Goal: Transaction & Acquisition: Purchase product/service

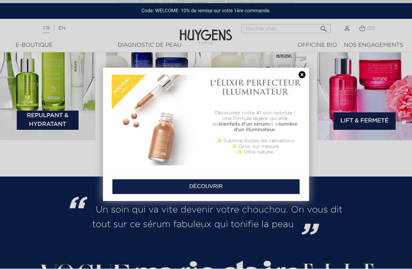
scroll to position [1044, 0]
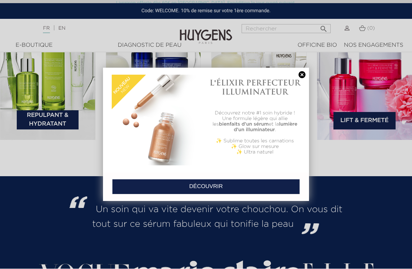
click at [301, 74] on link at bounding box center [302, 75] width 10 height 7
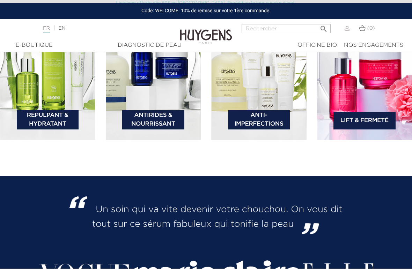
scroll to position [1044, 0]
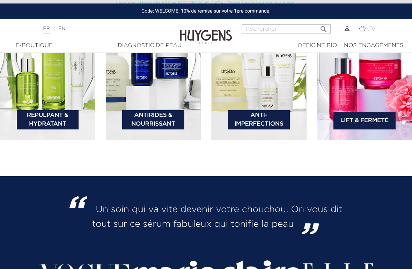
click at [140, 129] on link "Antirides & Nourrissant" at bounding box center [153, 119] width 62 height 19
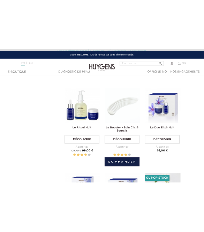
scroll to position [372, 0]
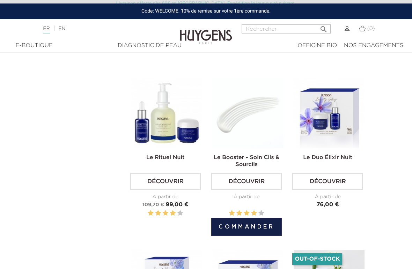
click at [265, 236] on button "Commander" at bounding box center [246, 227] width 70 height 18
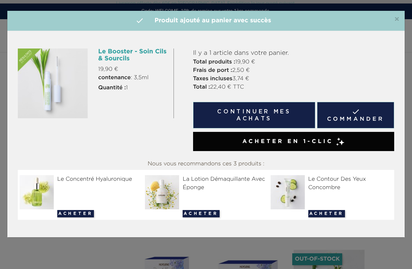
click at [52, 84] on img at bounding box center [53, 84] width 70 height 70
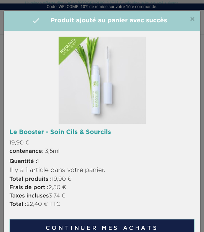
scroll to position [385, 0]
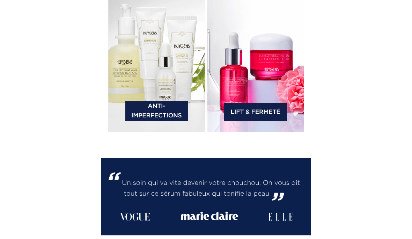
scroll to position [1283, 0]
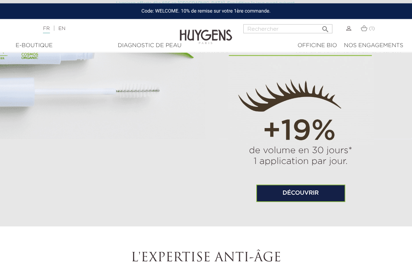
scroll to position [472, 0]
click at [306, 202] on link "Découvrir" at bounding box center [300, 193] width 89 height 17
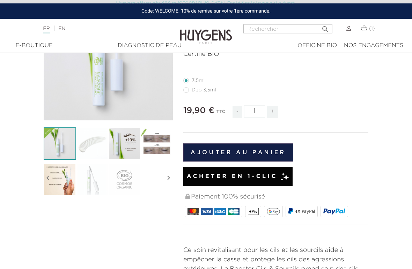
scroll to position [99, 0]
click at [266, 147] on button "Ajouter au panier" at bounding box center [238, 152] width 110 height 18
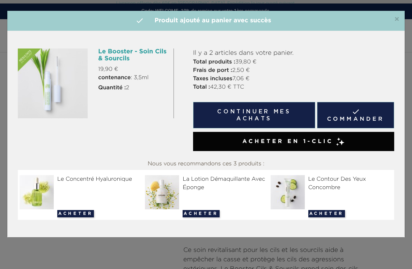
click at [372, 115] on link " Commander" at bounding box center [355, 115] width 77 height 27
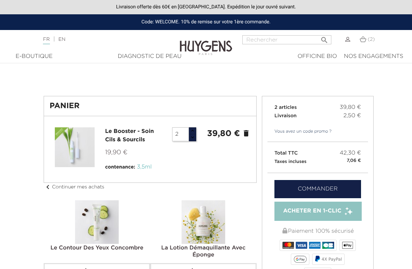
type input "3"
click at [180, 136] on input "3" at bounding box center [180, 134] width 17 height 14
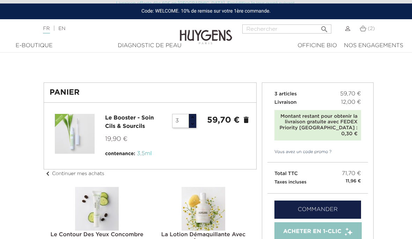
click at [180, 118] on input "3" at bounding box center [180, 121] width 17 height 14
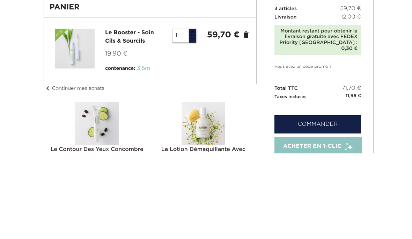
type input "1"
click at [240, 114] on div at bounding box center [150, 136] width 201 height 44
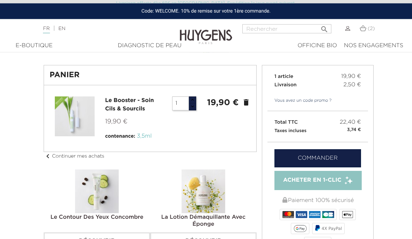
scroll to position [0, 0]
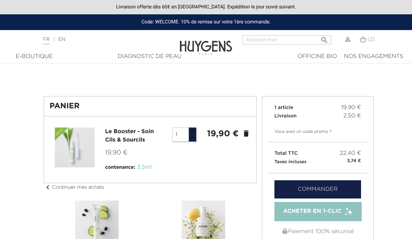
click at [29, 47] on div "Langue : FR | EN Français English  Rechercher (2) " at bounding box center [206, 43] width 412 height 17
click at [28, 56] on div "E-Boutique" at bounding box center [34, 56] width 51 height 8
click at [34, 57] on div "E-Boutique" at bounding box center [34, 56] width 51 height 8
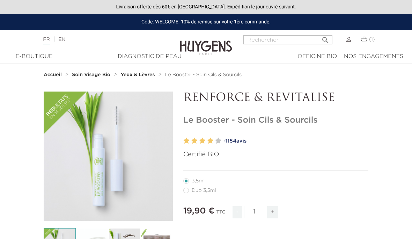
click at [99, 75] on strong "Soin Visage Bio" at bounding box center [91, 74] width 38 height 5
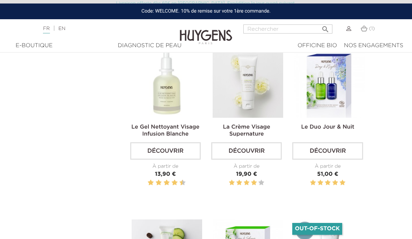
scroll to position [1055, 0]
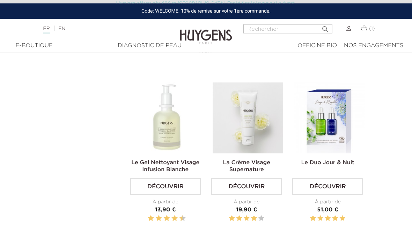
click at [279, 27] on input "Rechercher" at bounding box center [287, 28] width 89 height 9
type input "Gommage"
click at [323, 27] on button " Rechercher" at bounding box center [325, 26] width 13 height 9
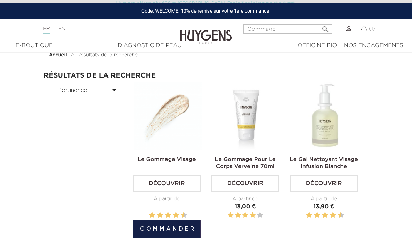
scroll to position [21, 0]
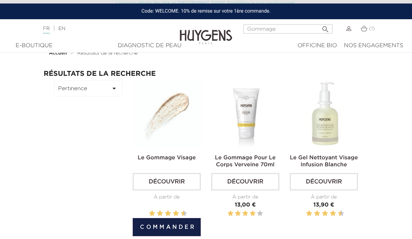
click at [178, 227] on button "Commander" at bounding box center [167, 227] width 68 height 18
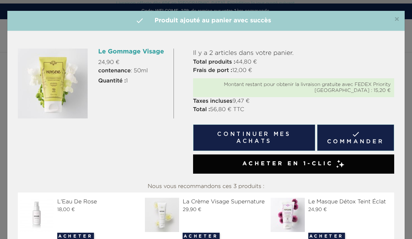
click at [286, 136] on button "Continuer mes achats" at bounding box center [254, 137] width 122 height 27
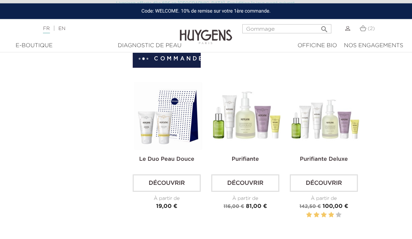
scroll to position [189, 0]
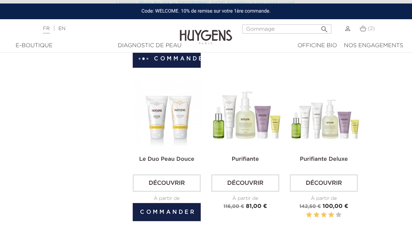
click at [183, 181] on link "Découvrir" at bounding box center [167, 182] width 68 height 17
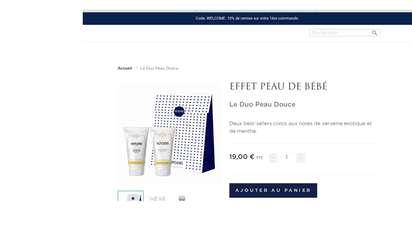
scroll to position [52, 0]
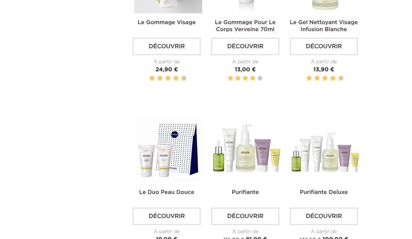
scroll to position [219, 0]
